Goal: Task Accomplishment & Management: Use online tool/utility

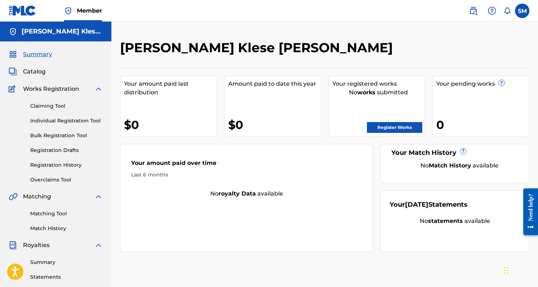
click at [152, 93] on div "Your amount paid last distribution" at bounding box center [170, 87] width 93 height 17
click at [402, 128] on link "Register Works" at bounding box center [394, 127] width 55 height 11
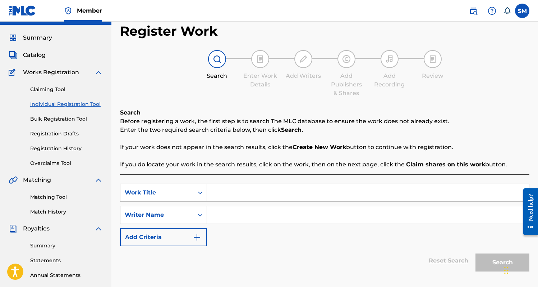
scroll to position [17, 0]
click at [240, 186] on input "Search Form" at bounding box center [368, 192] width 322 height 17
type input "I"
type input "I Don't Flex"
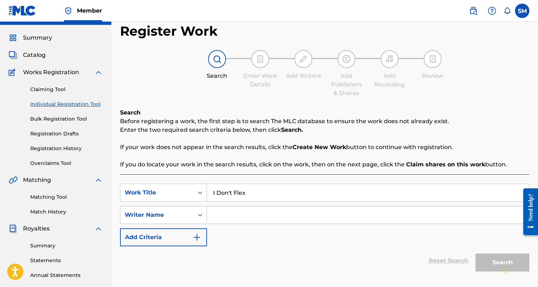
click at [243, 214] on input "Search Form" at bounding box center [368, 214] width 322 height 17
type input "S"
drag, startPoint x: 273, startPoint y: 155, endPoint x: 273, endPoint y: 133, distance: 22.3
click at [273, 133] on div "Search Before registering a work, the first step is to search The MLC database …" at bounding box center [325, 138] width 410 height 60
click at [273, 133] on p "Enter the two required search criteria below, then click Search." at bounding box center [325, 130] width 410 height 9
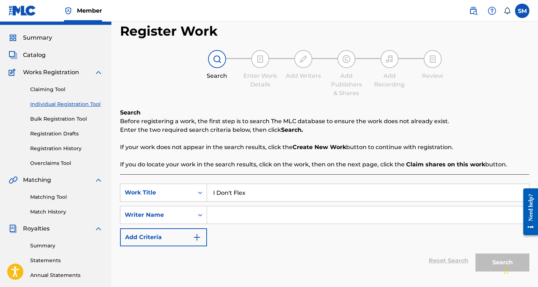
click at [172, 241] on button "Add Criteria" at bounding box center [163, 237] width 87 height 18
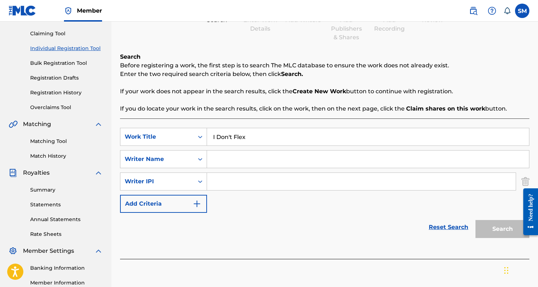
scroll to position [159, 0]
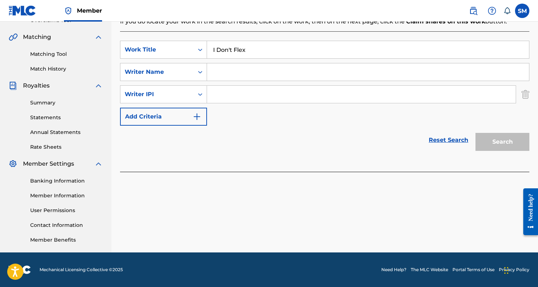
click at [263, 83] on div "SearchWithCriteria0c21f124-8ed6-4302-97a8-b78a4fb44bb2 Work Title I Don't Flex …" at bounding box center [325, 83] width 410 height 85
click at [260, 92] on input "Search Form" at bounding box center [361, 94] width 309 height 17
click at [226, 94] on input "Search Form" at bounding box center [361, 94] width 309 height 17
paste input "1308567639"
type input "1308567639"
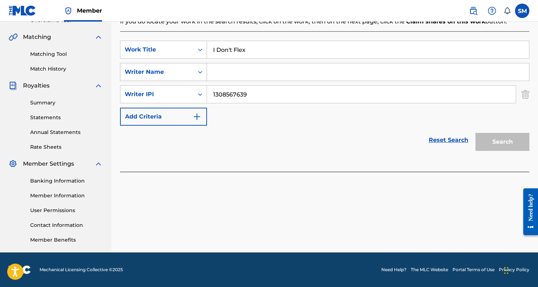
click at [194, 71] on div "Search Form" at bounding box center [200, 71] width 13 height 13
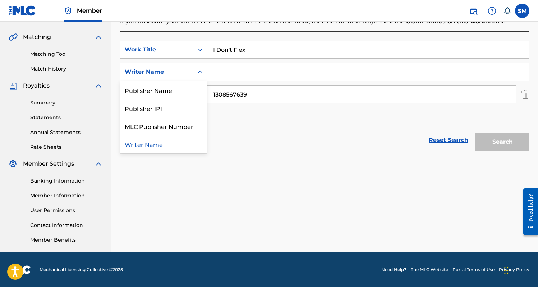
click at [275, 143] on div "Reset Search Search" at bounding box center [325, 140] width 410 height 29
